Goal: Information Seeking & Learning: Learn about a topic

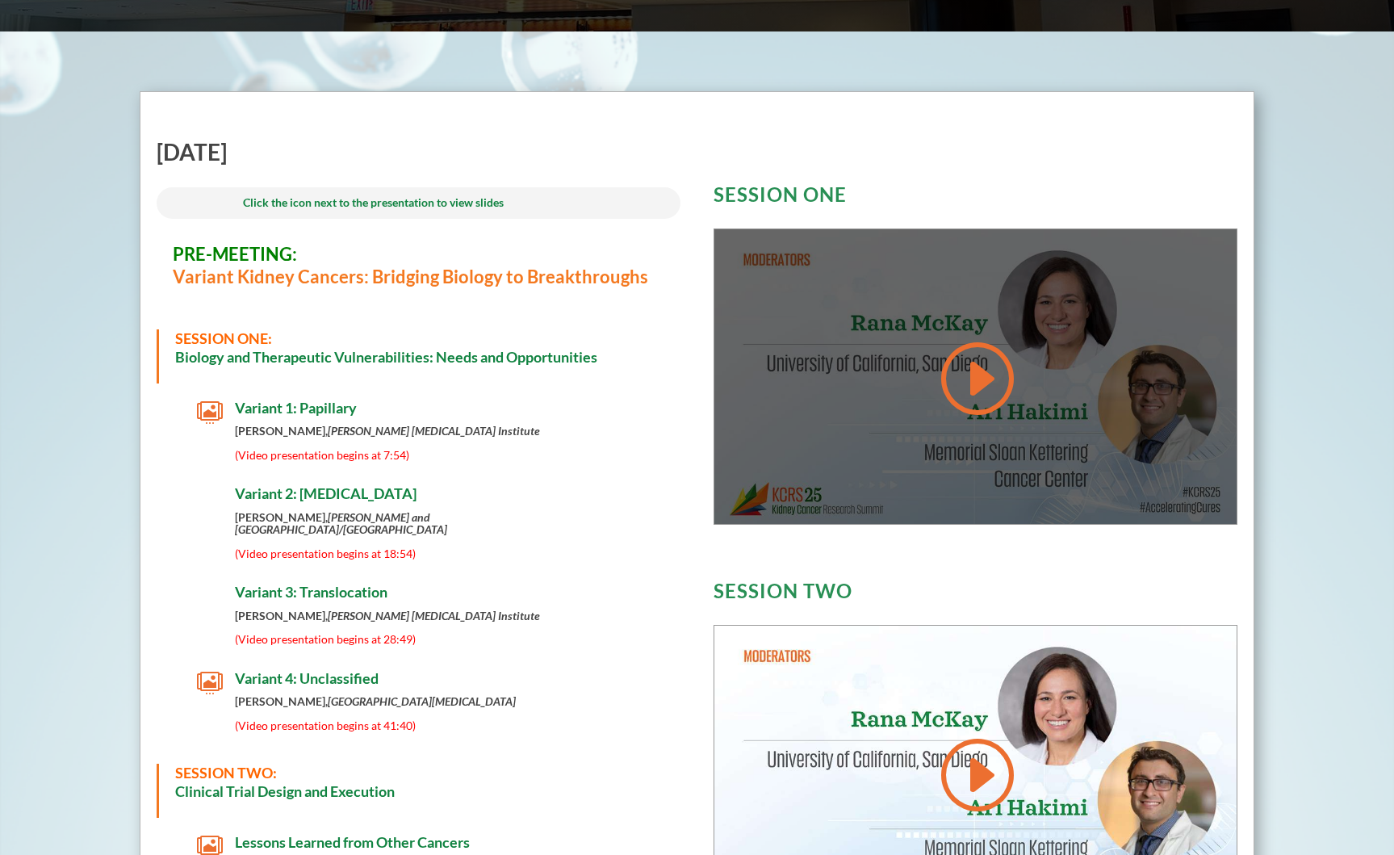
scroll to position [452, 0]
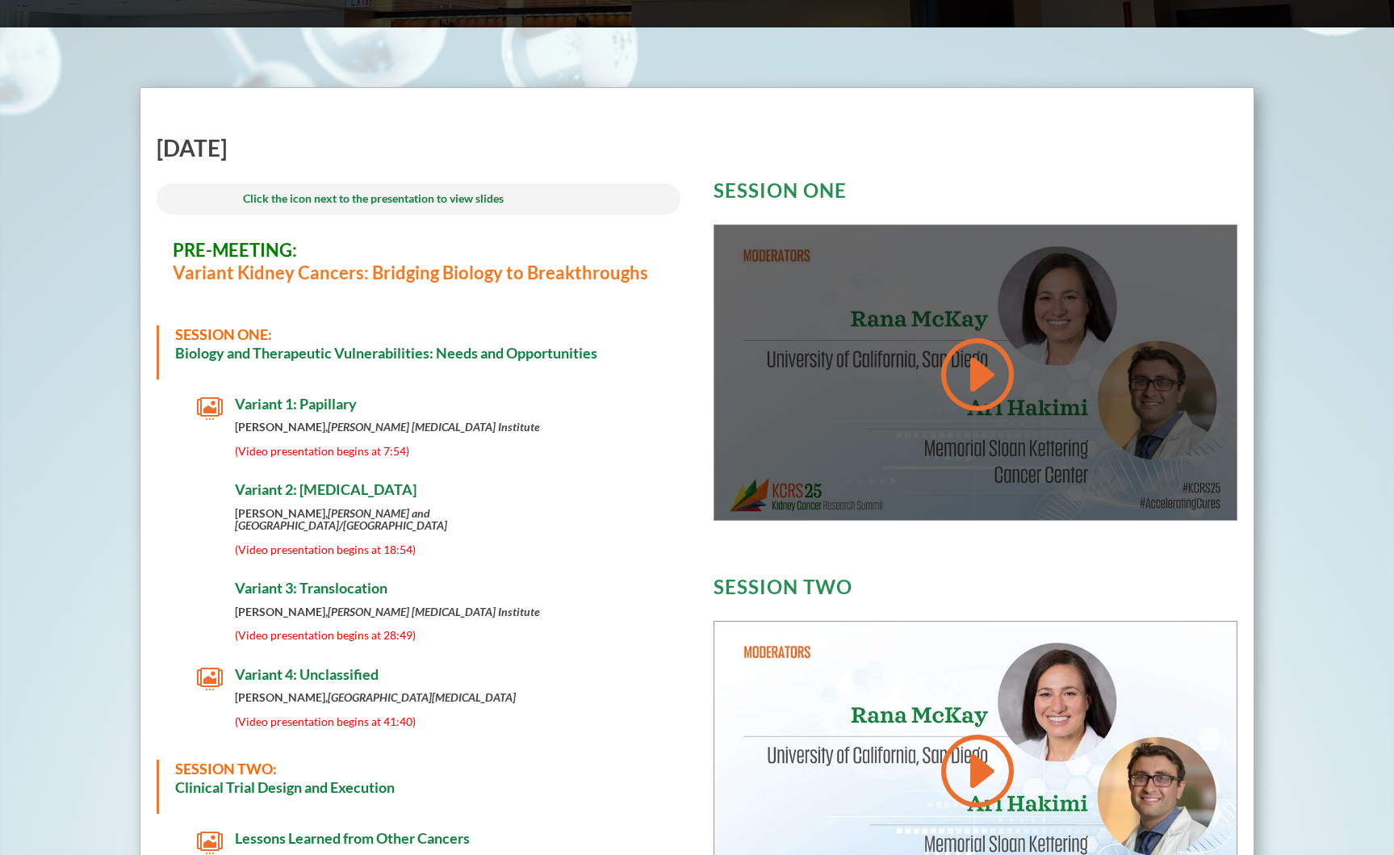
click at [843, 341] on div at bounding box center [975, 372] width 523 height 295
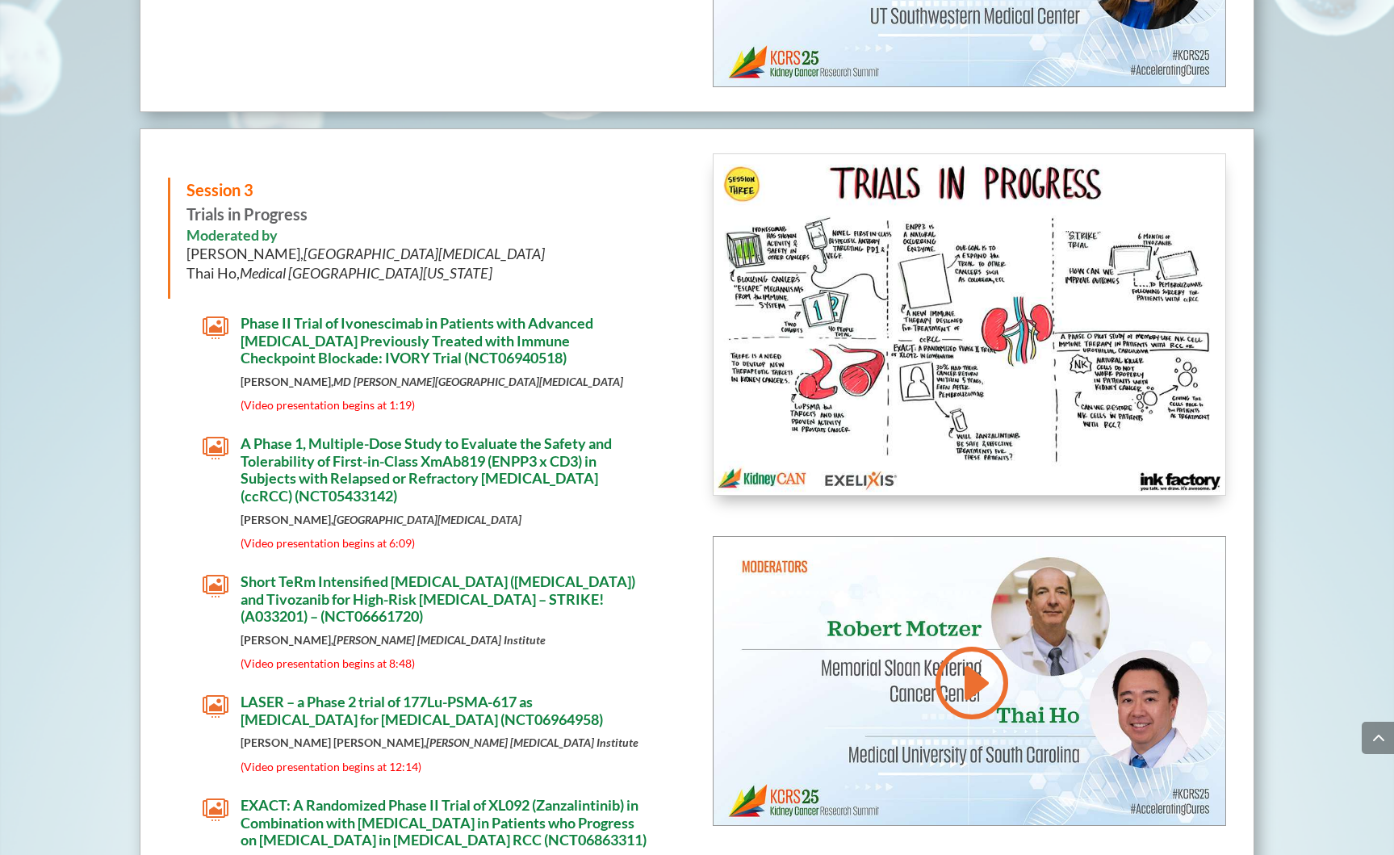
scroll to position [3874, 0]
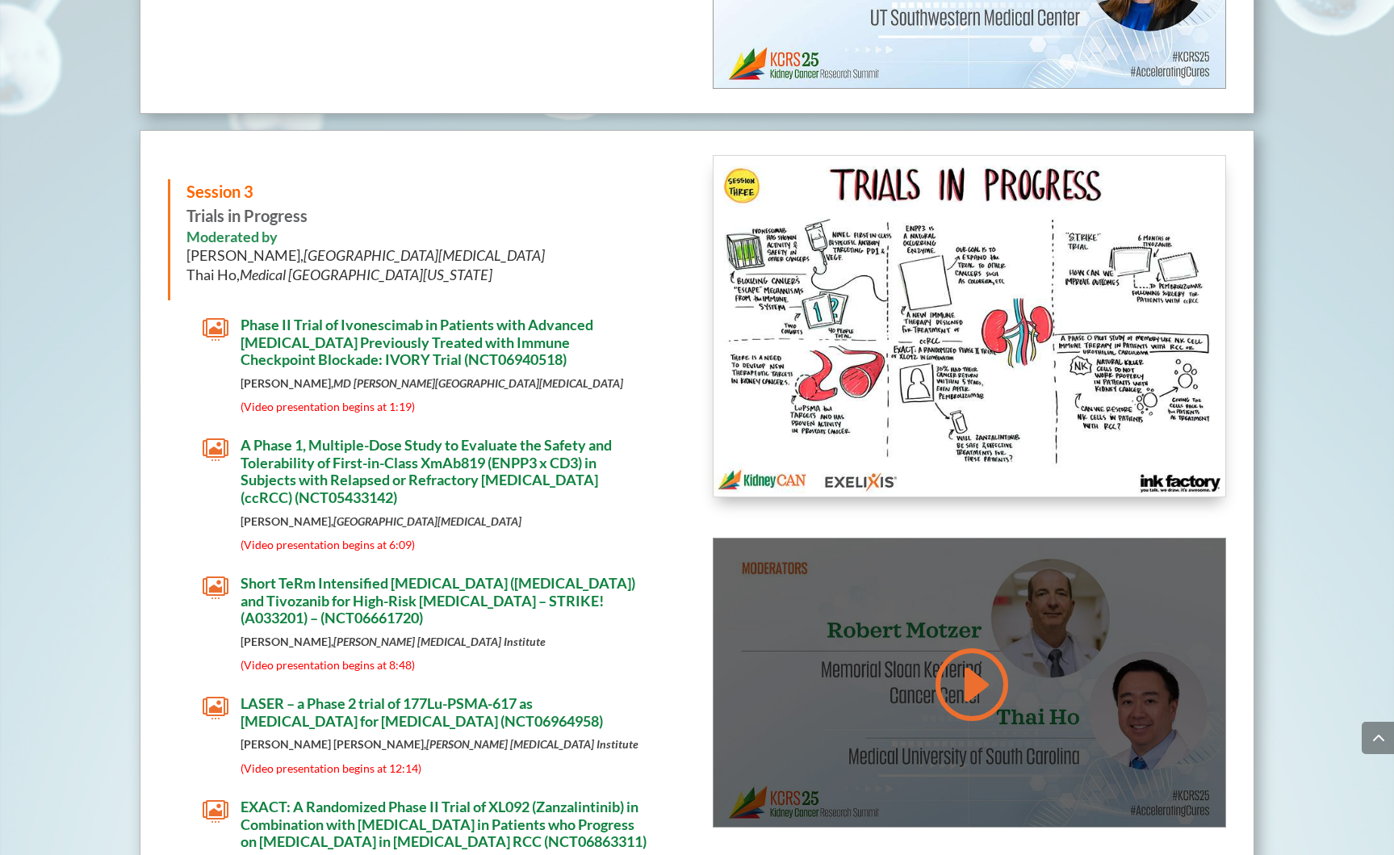
click at [907, 647] on div at bounding box center [970, 682] width 512 height 288
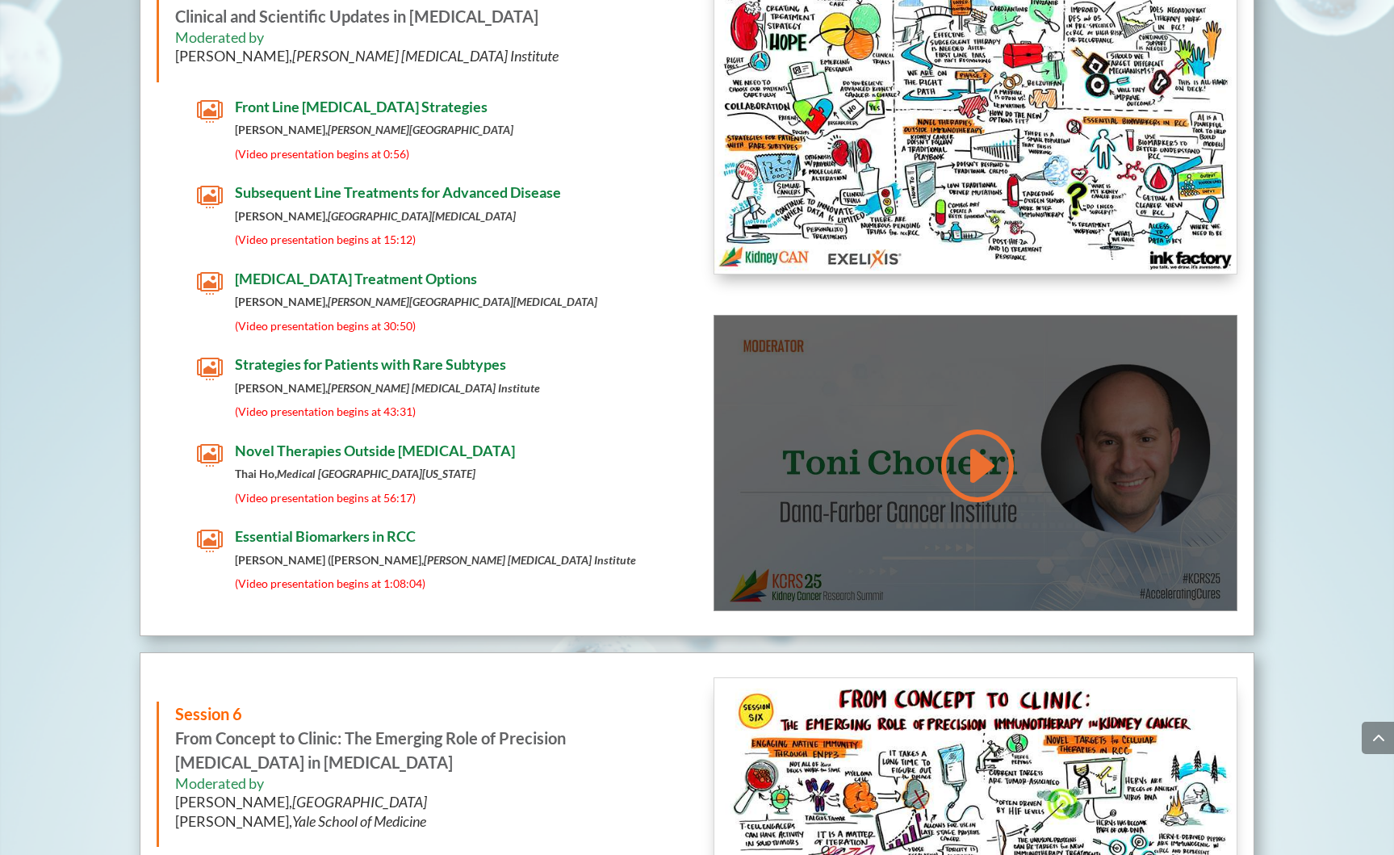
scroll to position [6664, 0]
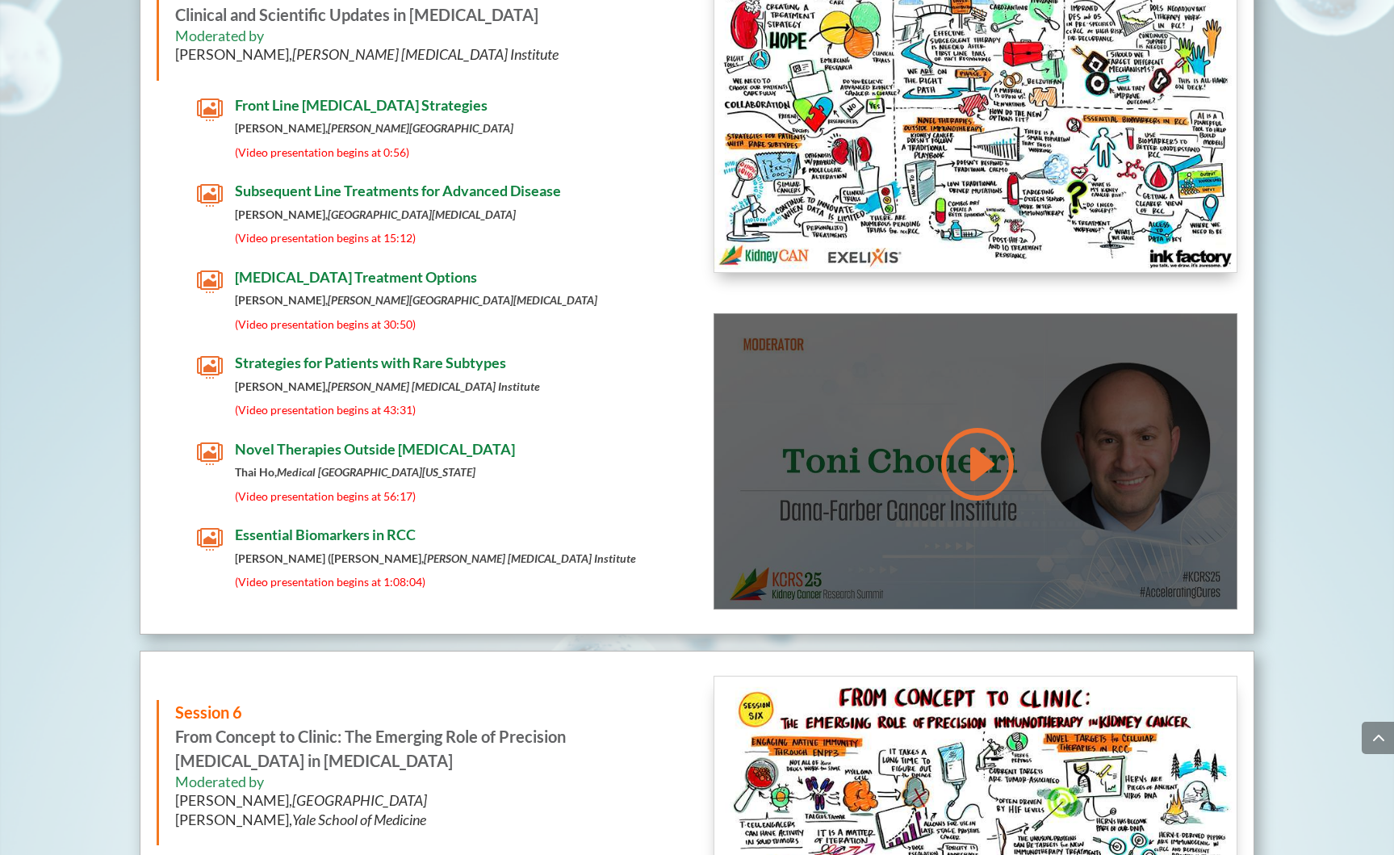
click at [899, 527] on div at bounding box center [975, 461] width 523 height 295
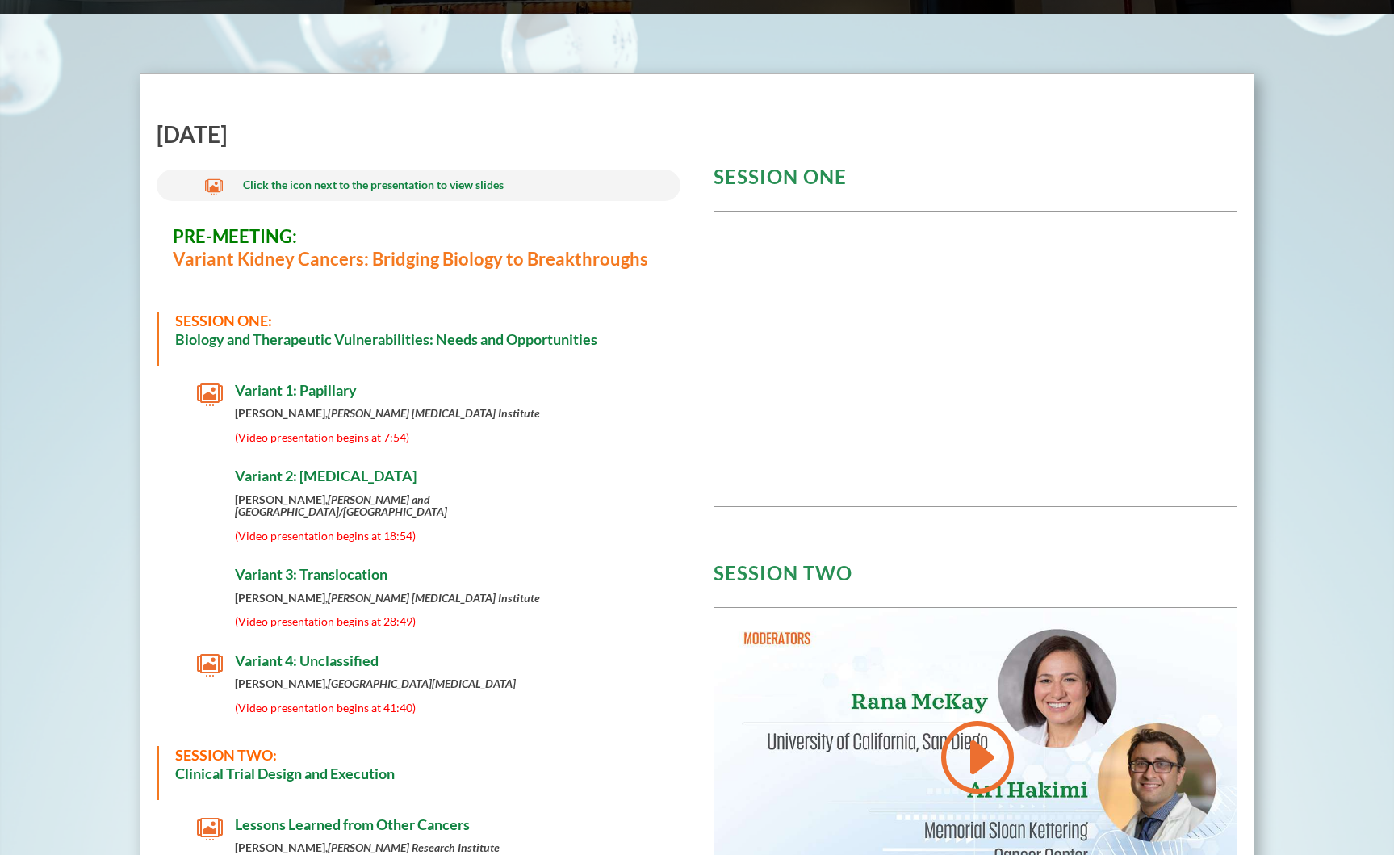
scroll to position [464, 0]
